Goal: Task Accomplishment & Management: Manage account settings

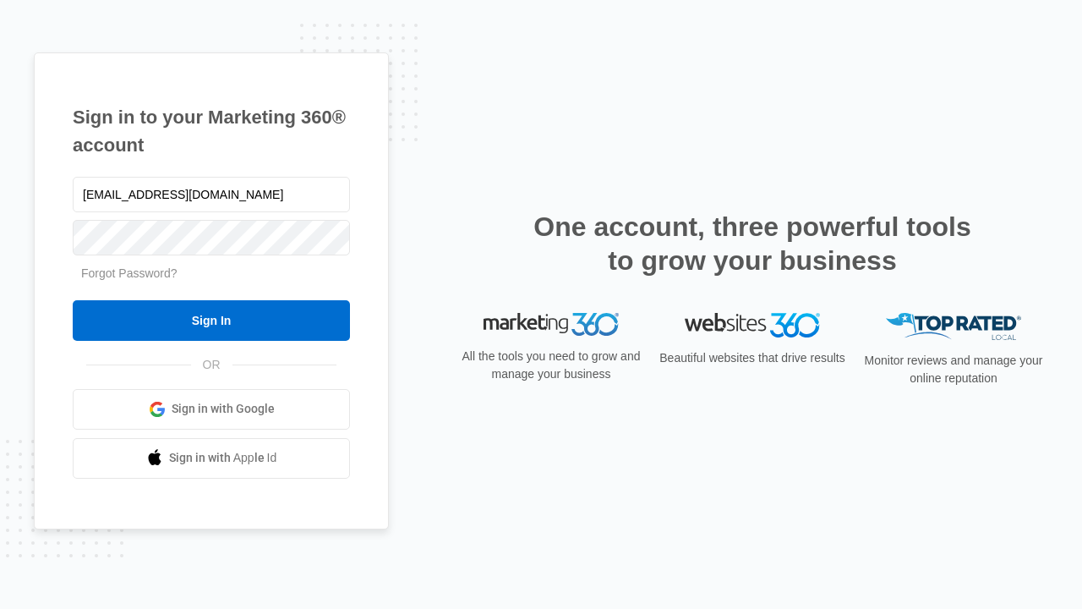
type input "[EMAIL_ADDRESS][DOMAIN_NAME]"
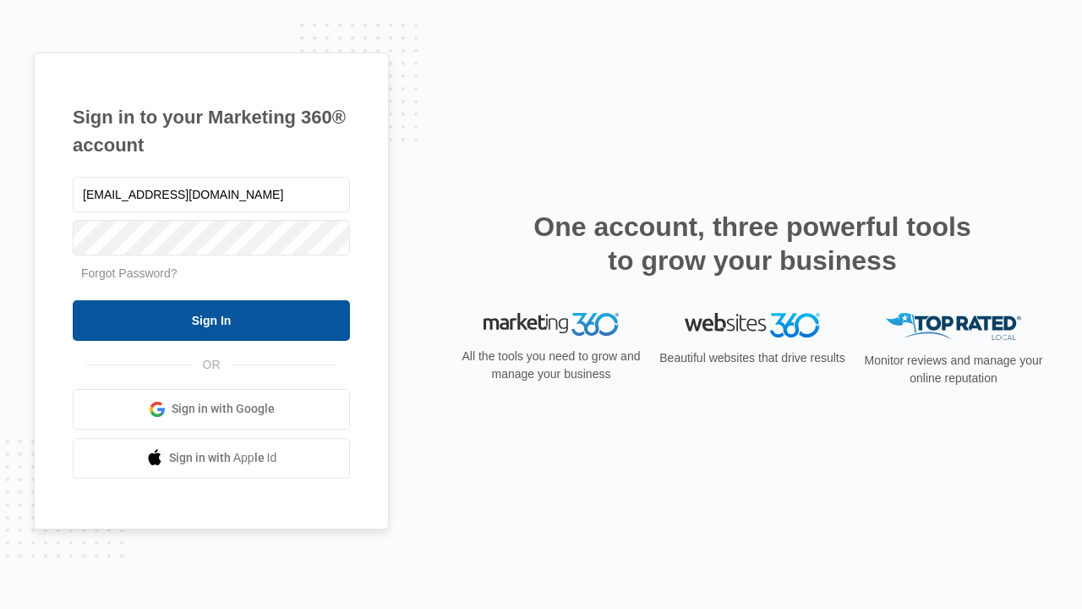
click at [211, 320] on input "Sign In" at bounding box center [211, 320] width 277 height 41
